Goal: Check status: Check status

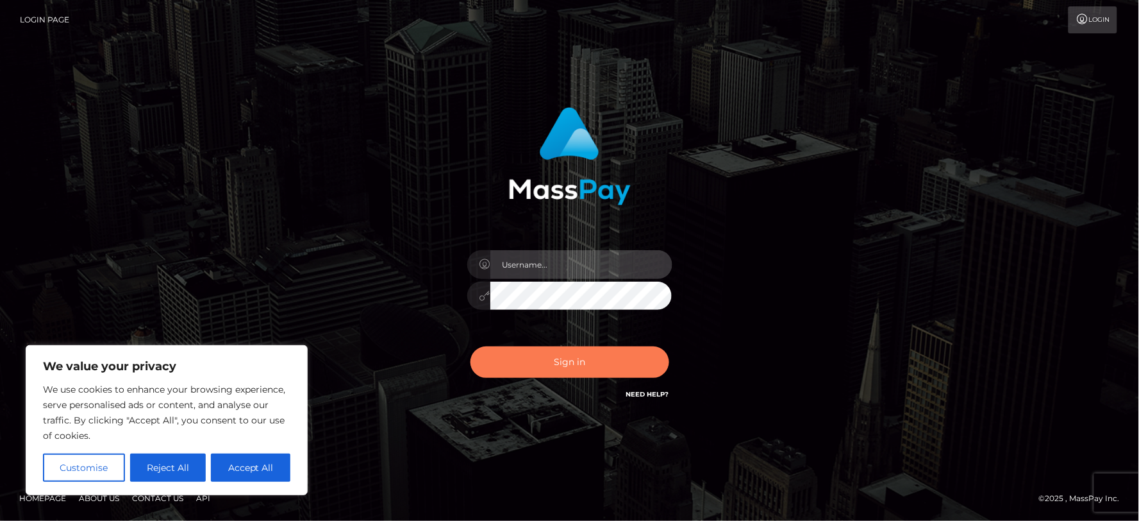
type input "MJSamelo"
drag, startPoint x: 542, startPoint y: 365, endPoint x: 591, endPoint y: 365, distance: 48.7
click at [542, 365] on button "Sign in" at bounding box center [570, 361] width 199 height 31
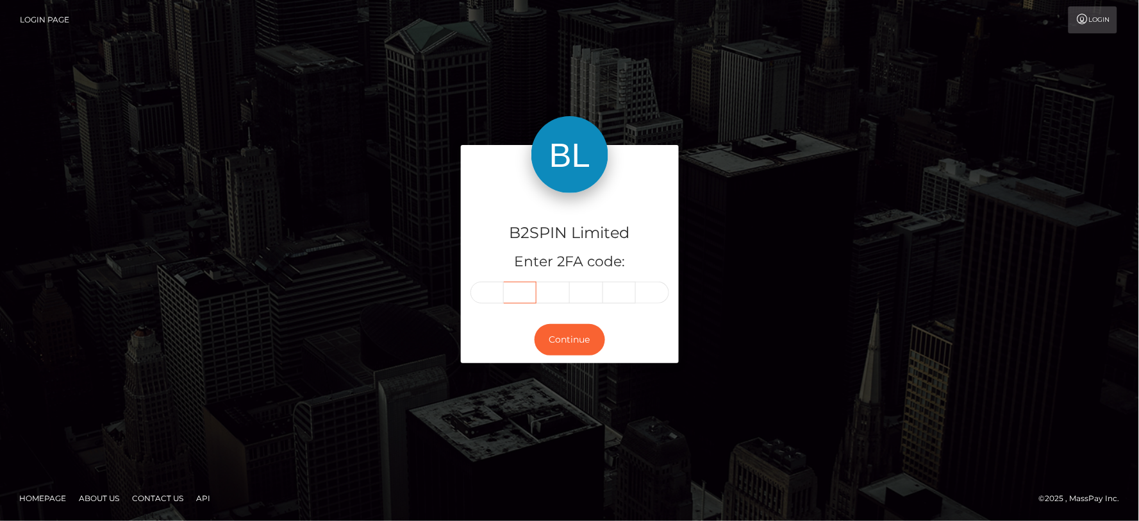
click at [507, 291] on input "text" at bounding box center [520, 292] width 33 height 22
click at [498, 292] on input "text" at bounding box center [487, 292] width 33 height 22
type input "5"
type input "9"
type input "0"
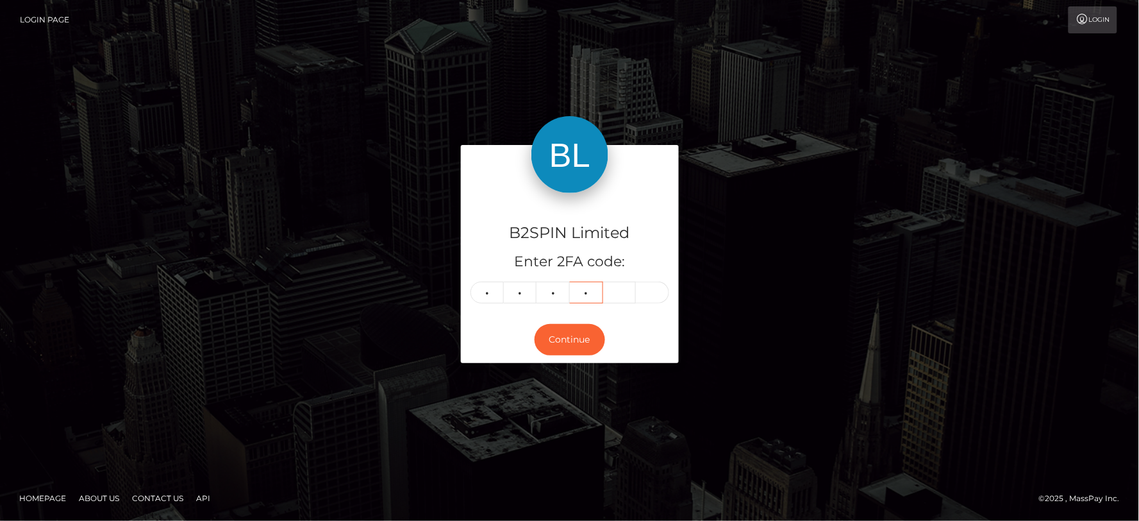
type input "8"
type input "3"
type input "9"
click at [572, 331] on button "Continue" at bounding box center [570, 339] width 71 height 31
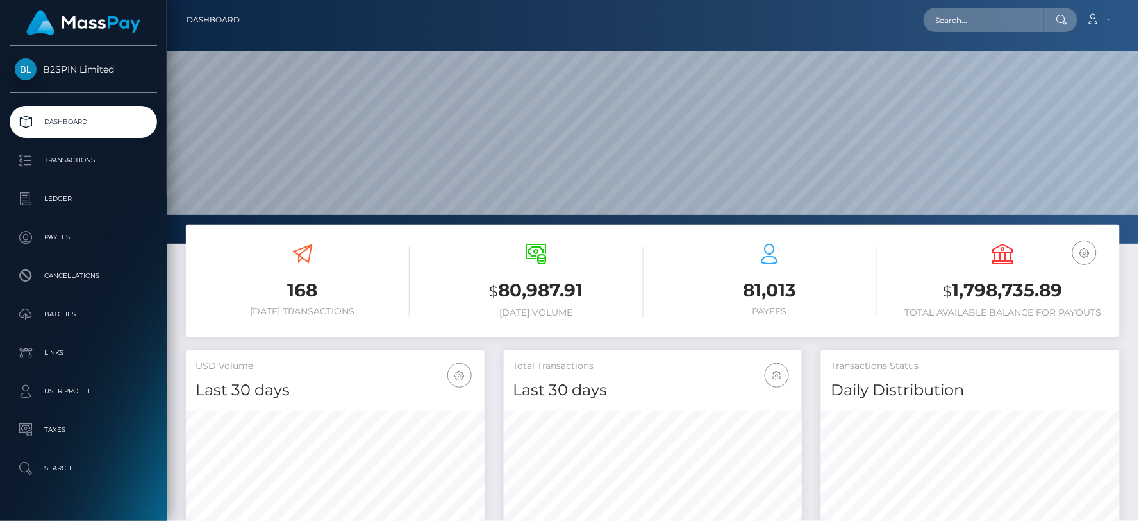
scroll to position [227, 299]
click at [991, 290] on h3 "$ 1,798,735.89" at bounding box center [1003, 291] width 214 height 26
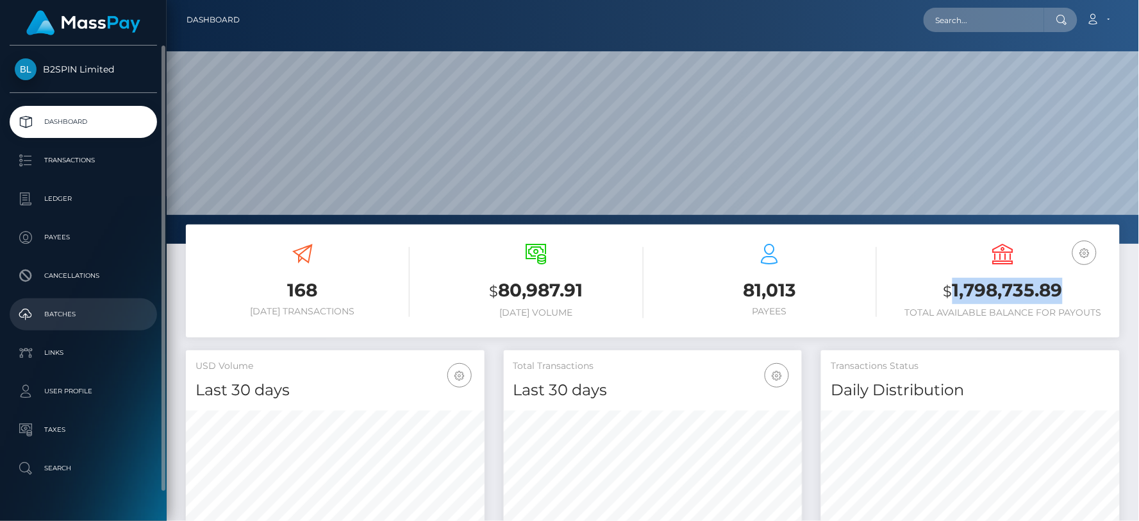
copy h3 "1,798,735.89"
